Goal: Check status: Check status

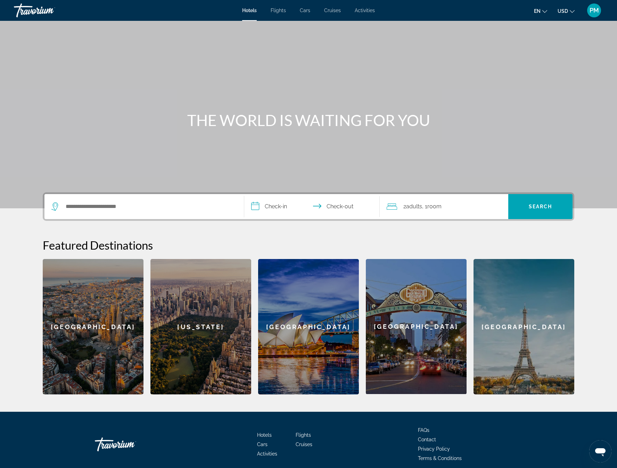
click at [589, 10] on span "PM" at bounding box center [593, 10] width 9 height 7
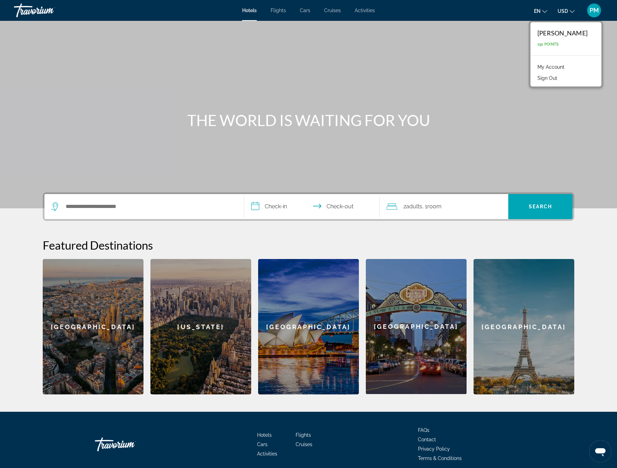
click at [564, 66] on link "My Account" at bounding box center [551, 66] width 34 height 9
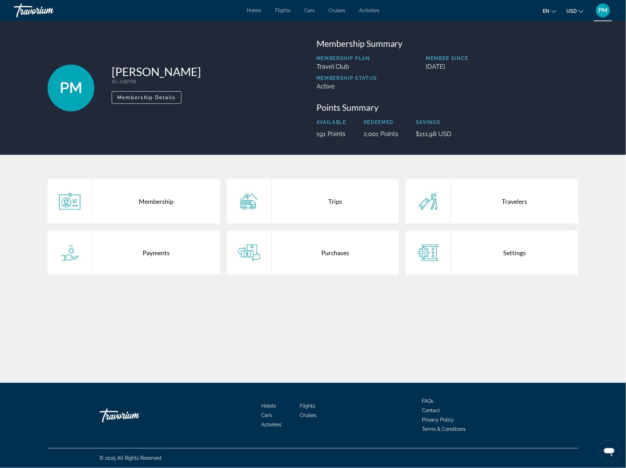
click at [333, 253] on div "Purchases" at bounding box center [336, 253] width 128 height 44
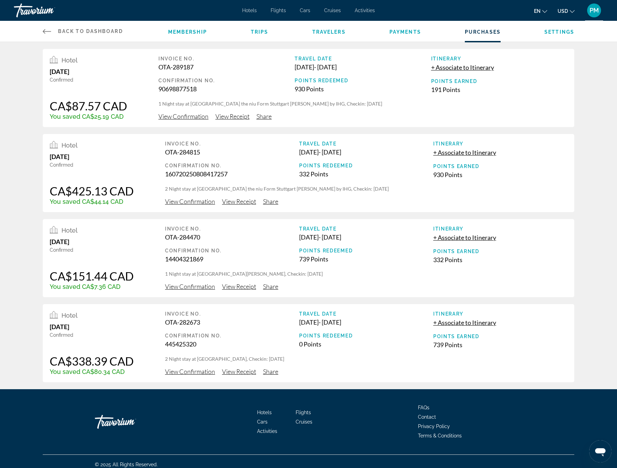
click at [234, 286] on span "View Receipt" at bounding box center [239, 287] width 34 height 8
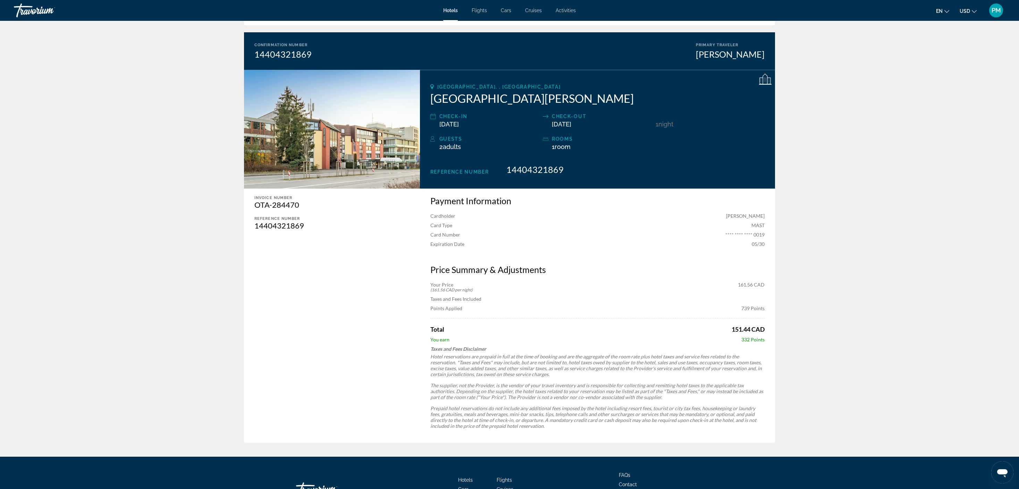
scroll to position [61, 0]
